Goal: Connect with others: Connect with others

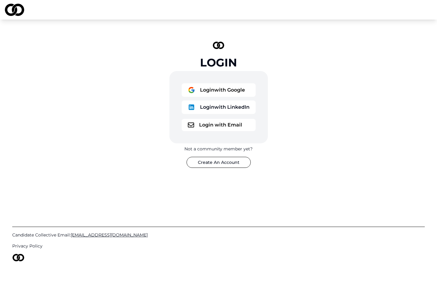
click at [216, 109] on button "Login with LinkedIn" at bounding box center [219, 106] width 74 height 13
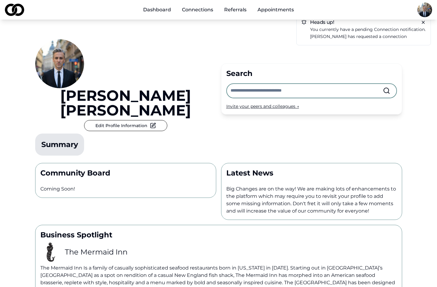
click at [368, 31] on span "You currently have a pending connection notification." at bounding box center [368, 30] width 116 height 6
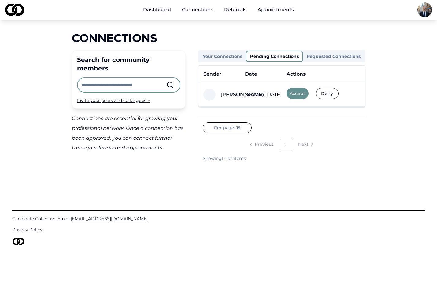
click at [298, 93] on button "Accept" at bounding box center [298, 93] width 22 height 11
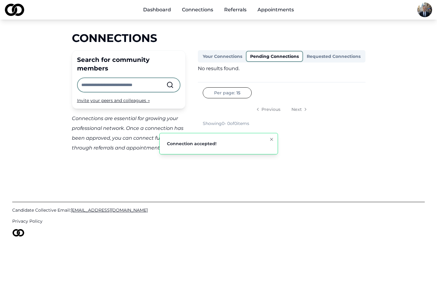
click at [271, 140] on icon "Notifications (F8)" at bounding box center [271, 139] width 5 height 5
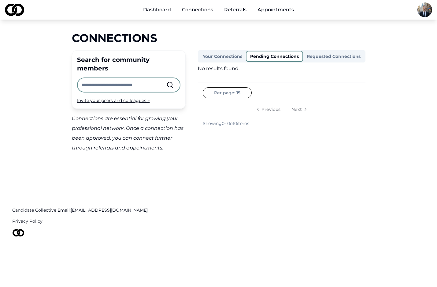
click at [198, 9] on link "Connections" at bounding box center [197, 10] width 41 height 12
click at [190, 10] on link "Connections" at bounding box center [197, 10] width 41 height 12
click at [17, 8] on img at bounding box center [14, 10] width 19 height 12
